Goal: Entertainment & Leisure: Consume media (video, audio)

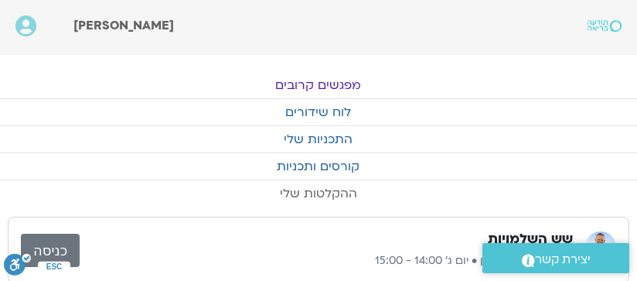
click at [336, 189] on link "ההקלטות שלי" at bounding box center [318, 193] width 637 height 26
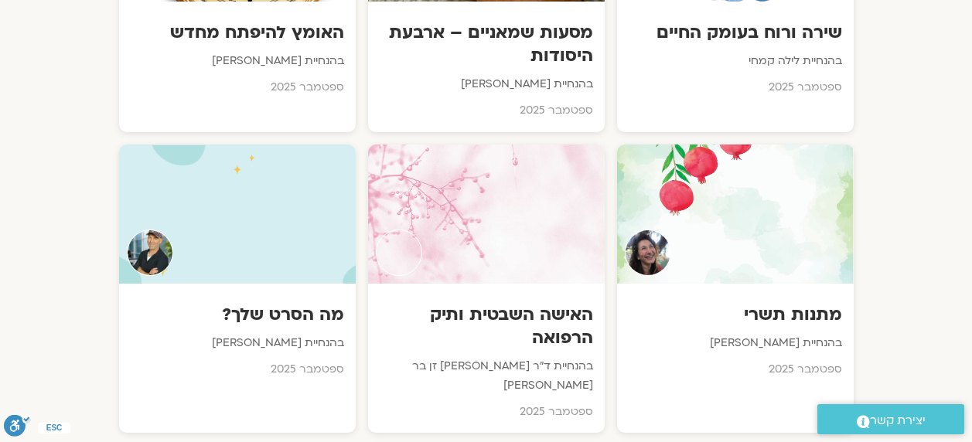
scroll to position [1083, 0]
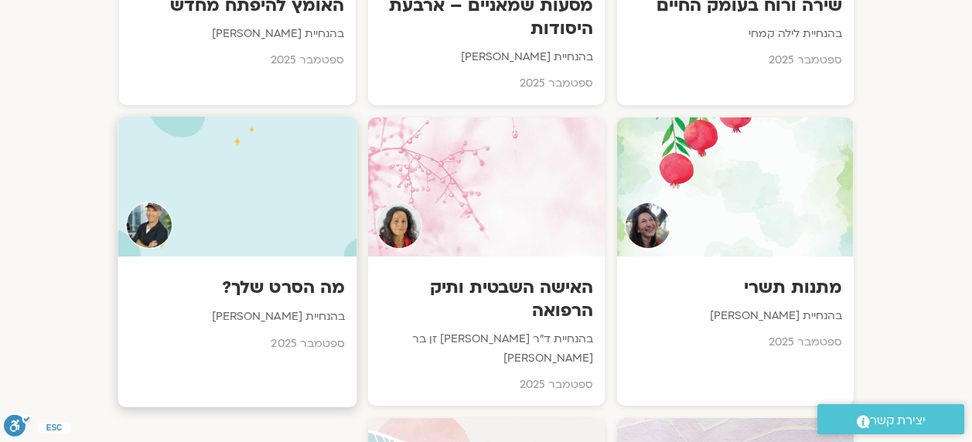
click at [319, 280] on h3 "מה הסרט שלך?" at bounding box center [237, 288] width 216 height 24
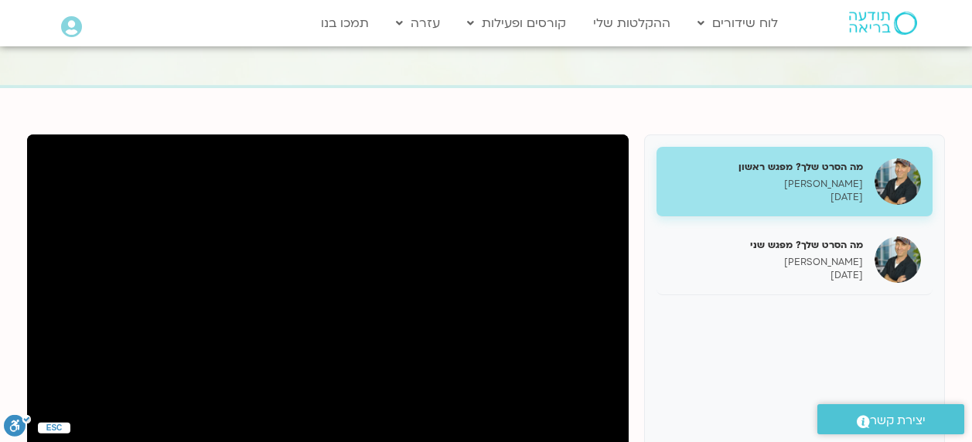
scroll to position [77, 0]
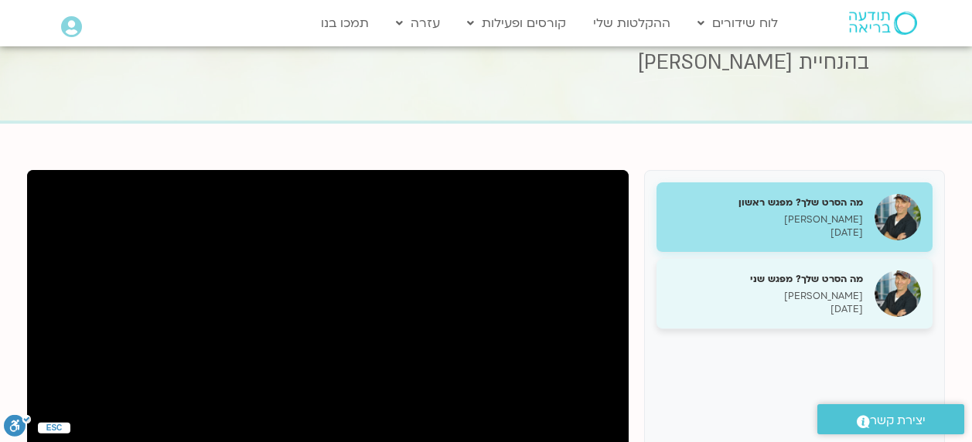
click at [839, 292] on p "[PERSON_NAME]" at bounding box center [765, 296] width 195 height 13
